Goal: Task Accomplishment & Management: Manage account settings

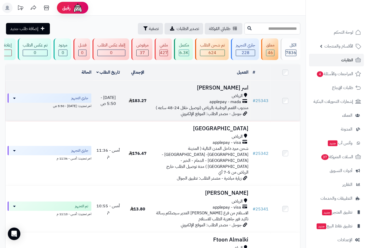
click at [238, 99] on span "الرياض" at bounding box center [237, 96] width 11 height 6
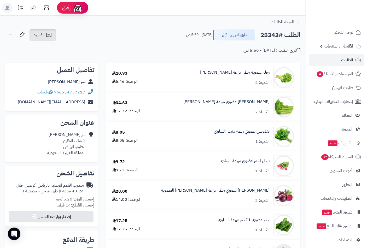
click at [48, 35] on icon at bounding box center [49, 35] width 6 height 6
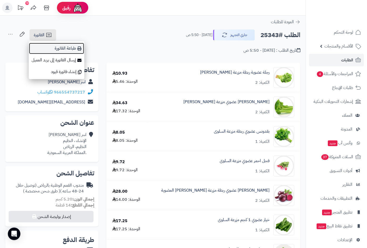
click at [74, 49] on link "طباعة الفاتورة" at bounding box center [57, 49] width 56 height 12
